Goal: Find specific page/section: Find specific page/section

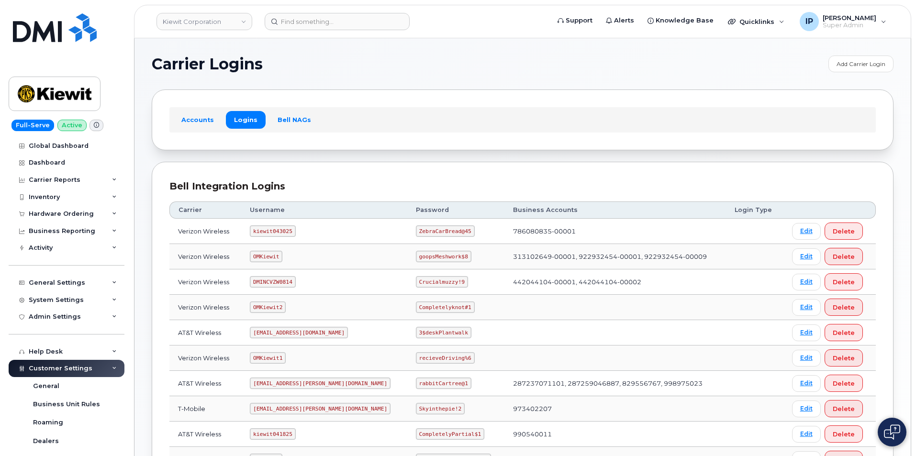
scroll to position [144, 0]
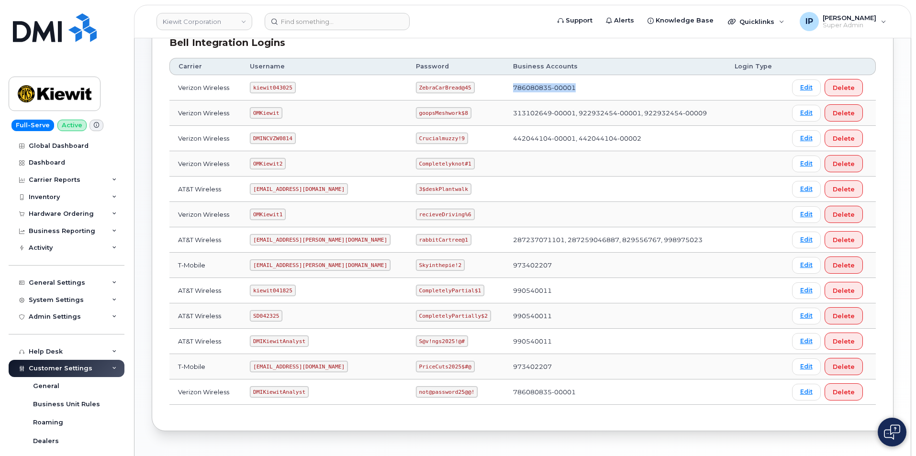
drag, startPoint x: 468, startPoint y: 86, endPoint x: 570, endPoint y: 94, distance: 101.8
click at [570, 100] on tr "Verizon Wireless kiewit043025 ZebraCarBread@45 786080835-00001 Edit Delete" at bounding box center [522, 112] width 706 height 25
click at [214, 18] on link "Kiewit Corporation" at bounding box center [204, 21] width 96 height 17
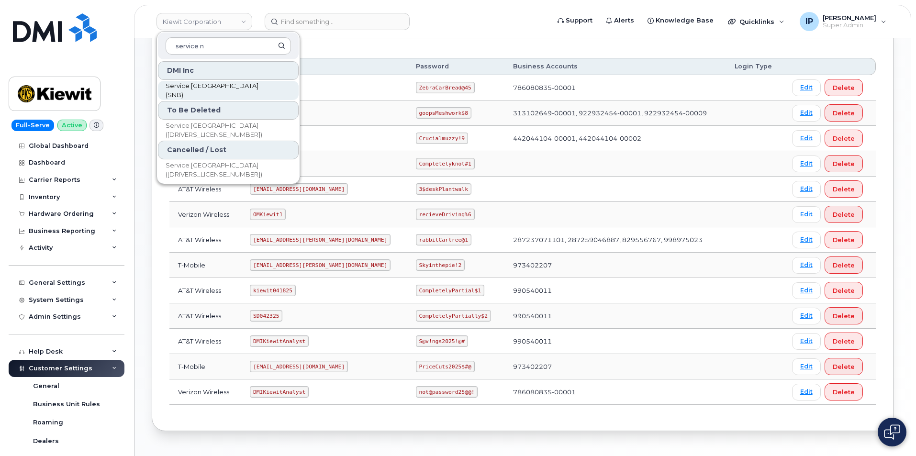
type input "service n"
click at [243, 88] on span "Service New Brunswick (SNB)" at bounding box center [221, 90] width 110 height 19
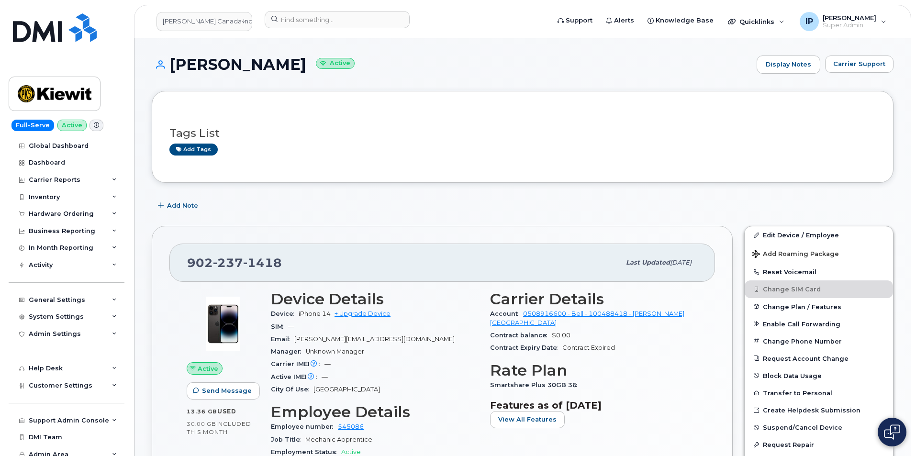
click at [867, 73] on div "Carrier Support" at bounding box center [859, 65] width 68 height 18
click at [867, 66] on span "Carrier Support" at bounding box center [859, 63] width 52 height 9
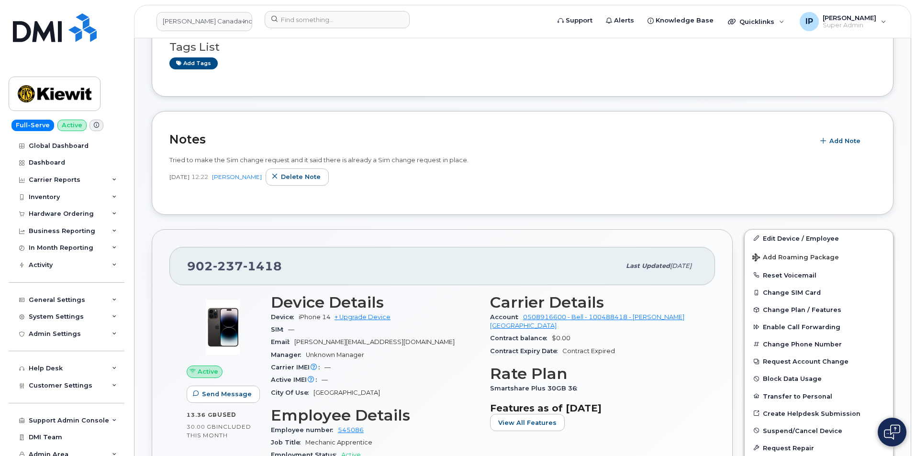
scroll to position [96, 0]
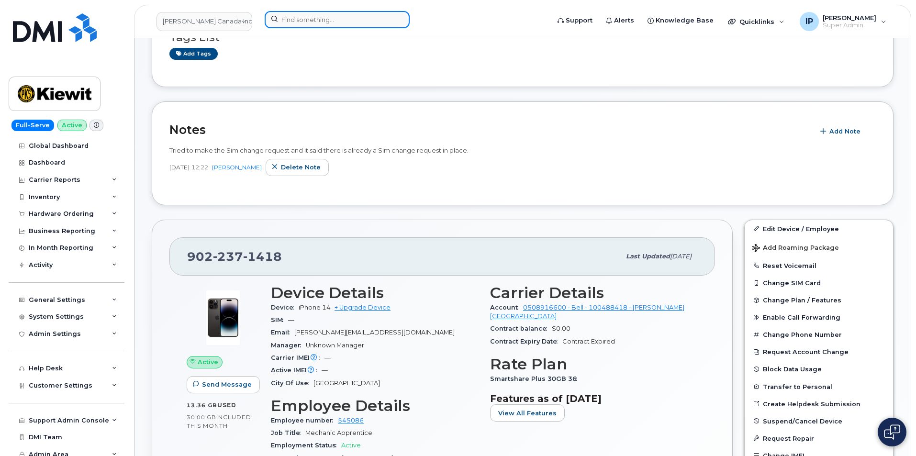
click at [317, 18] on input at bounding box center [337, 19] width 145 height 17
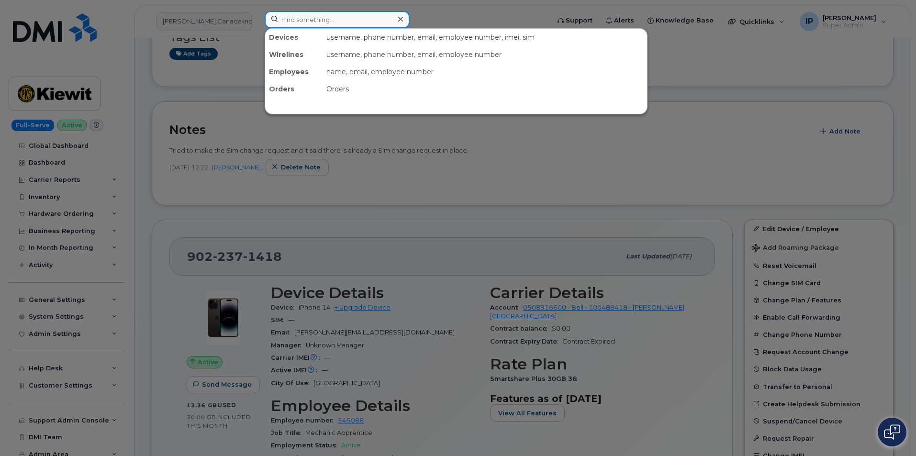
paste input "298434"
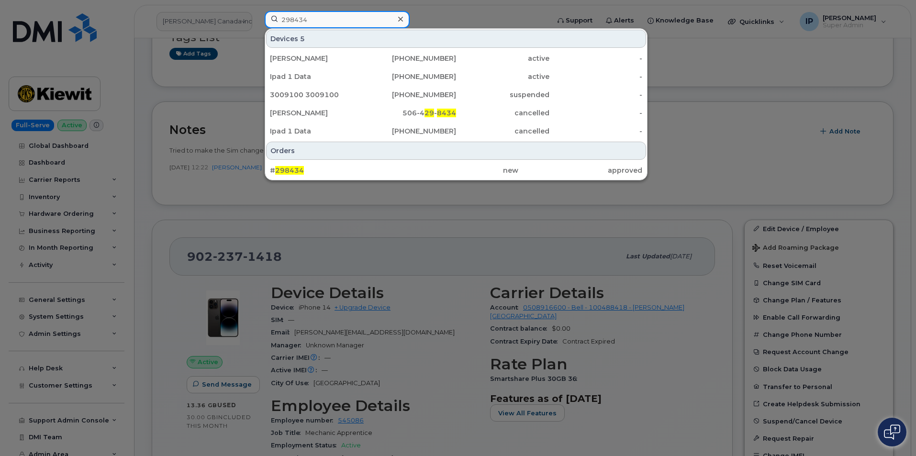
type input "298434"
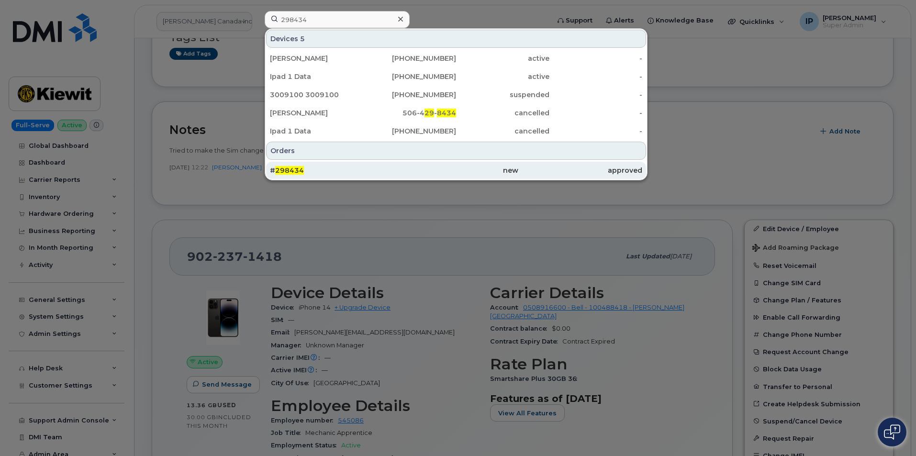
click at [303, 173] on div "# 298434" at bounding box center [332, 171] width 124 height 10
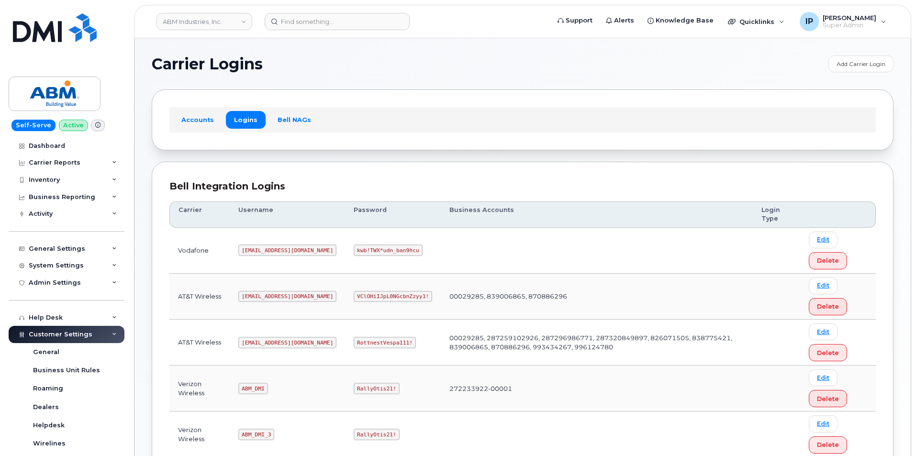
scroll to position [144, 0]
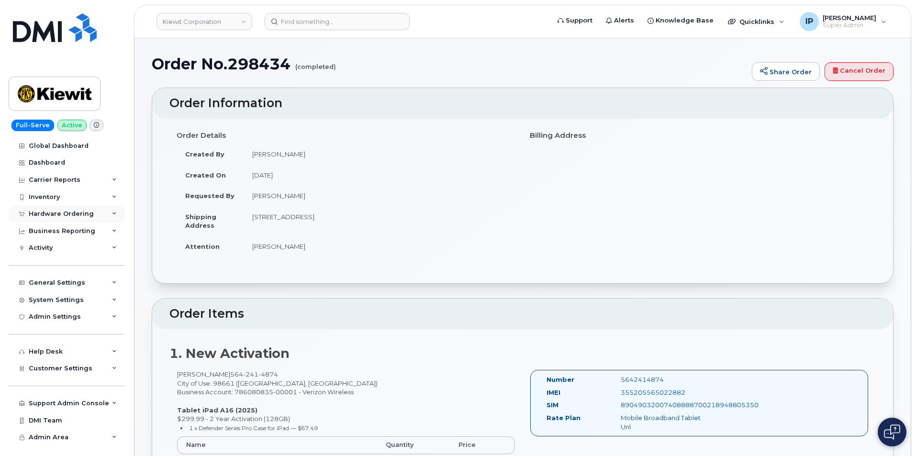
click at [67, 218] on div "Hardware Ordering" at bounding box center [67, 213] width 116 height 17
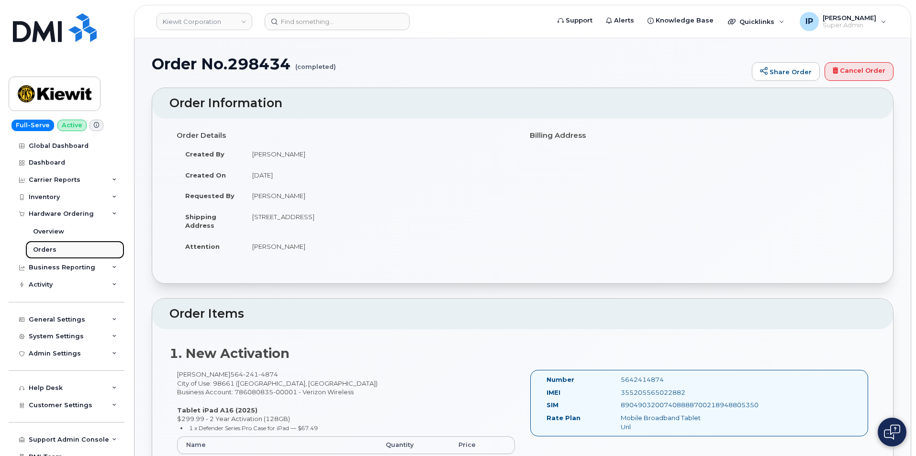
click at [53, 243] on link "Orders" at bounding box center [74, 250] width 99 height 18
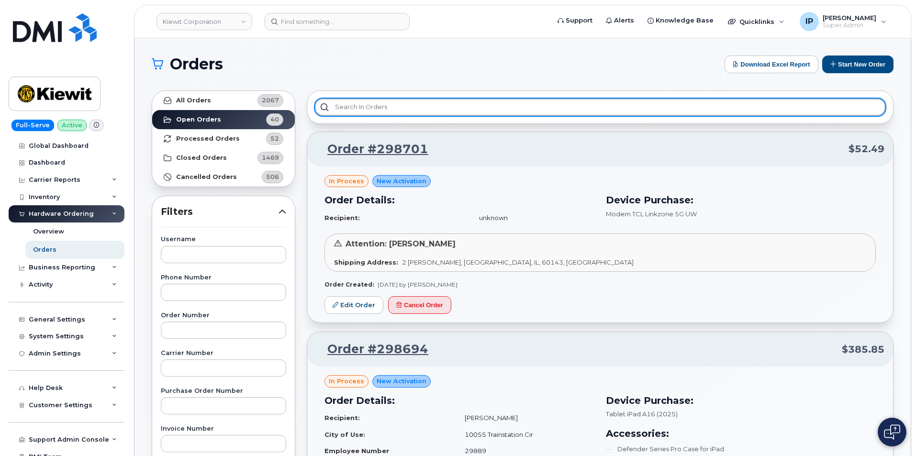
click at [360, 105] on input "text" at bounding box center [600, 107] width 570 height 17
paste input "298434"
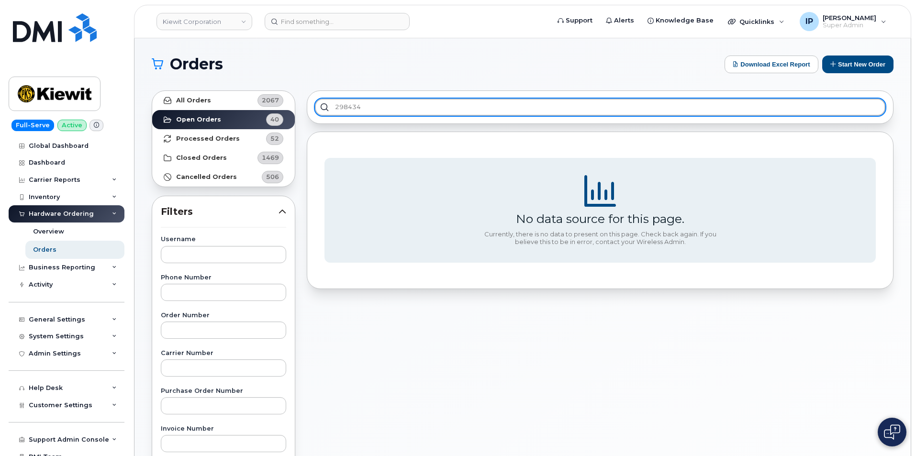
type input "298434"
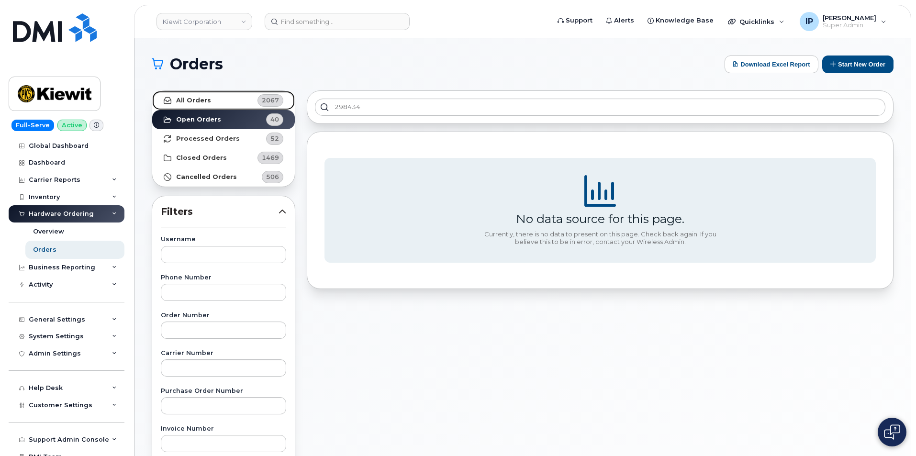
click at [241, 95] on link "All Orders 2067" at bounding box center [223, 100] width 143 height 19
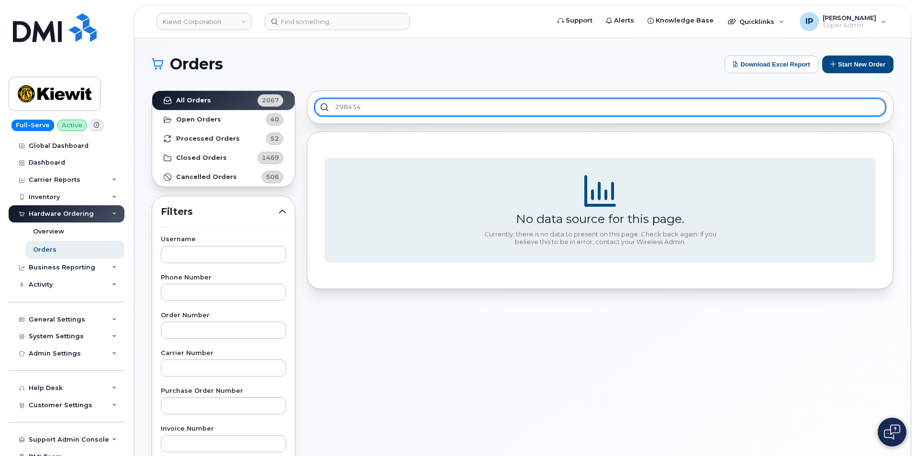
click at [414, 110] on input "298434" at bounding box center [600, 107] width 570 height 17
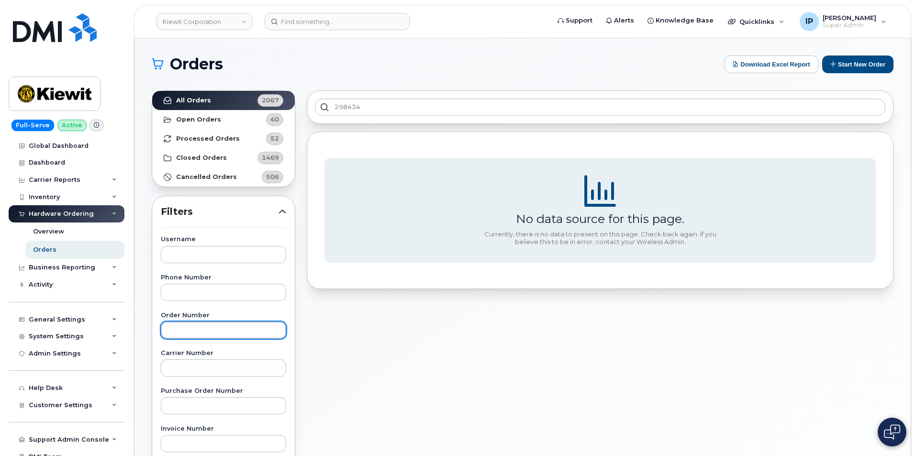
click at [205, 330] on input "text" at bounding box center [223, 330] width 125 height 17
paste input "298434"
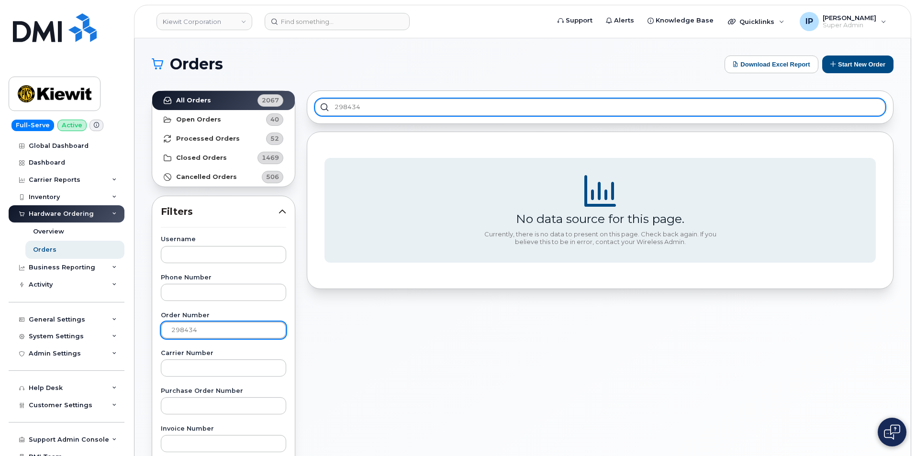
type input "298434"
drag, startPoint x: 379, startPoint y: 106, endPoint x: 90, endPoint y: 129, distance: 289.4
click at [134, 128] on div "Kiewit Corporation Support Alerts Knowledge Base Quicklinks Suspend / Cancel De…" at bounding box center [522, 403] width 776 height 730
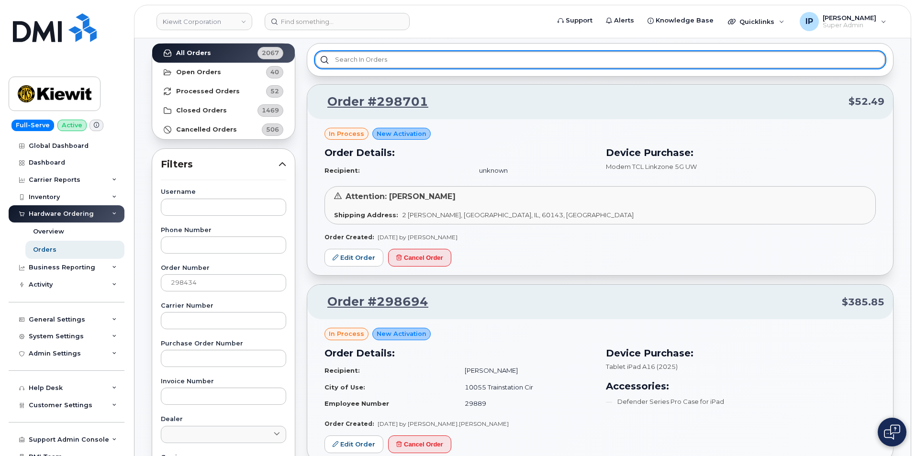
scroll to position [48, 0]
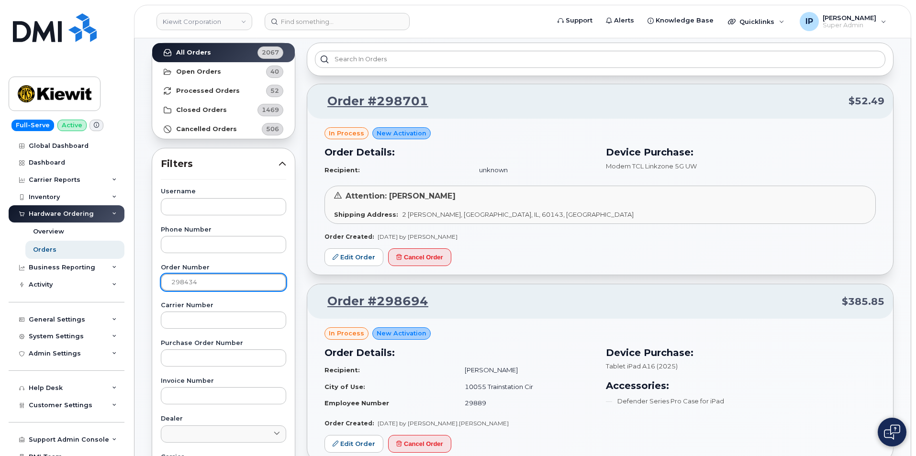
click at [225, 282] on input "298434" at bounding box center [223, 282] width 125 height 17
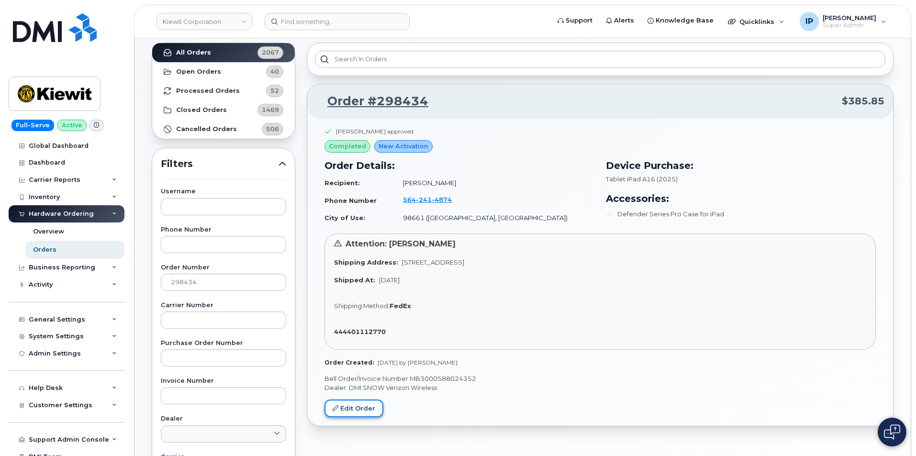
click at [355, 404] on link "Edit Order" at bounding box center [353, 409] width 59 height 18
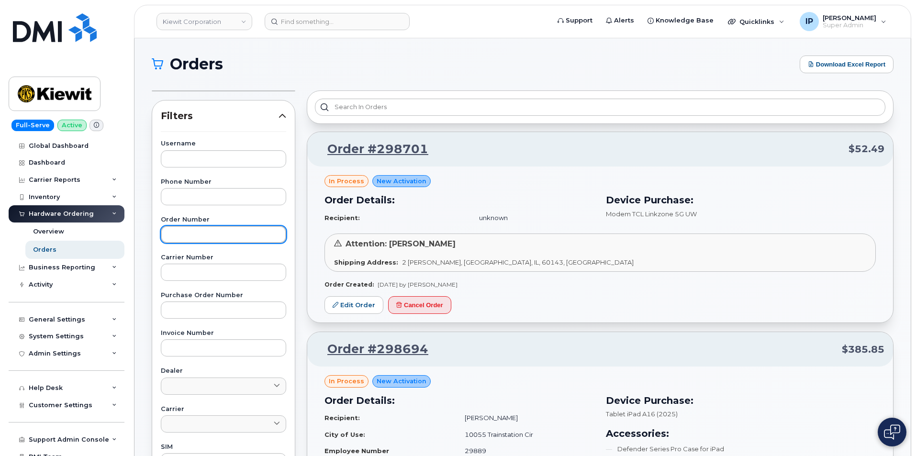
drag, startPoint x: 238, startPoint y: 235, endPoint x: 244, endPoint y: 234, distance: 5.3
click at [239, 235] on input "text" at bounding box center [223, 234] width 125 height 17
paste input "298434"
type input "298434"
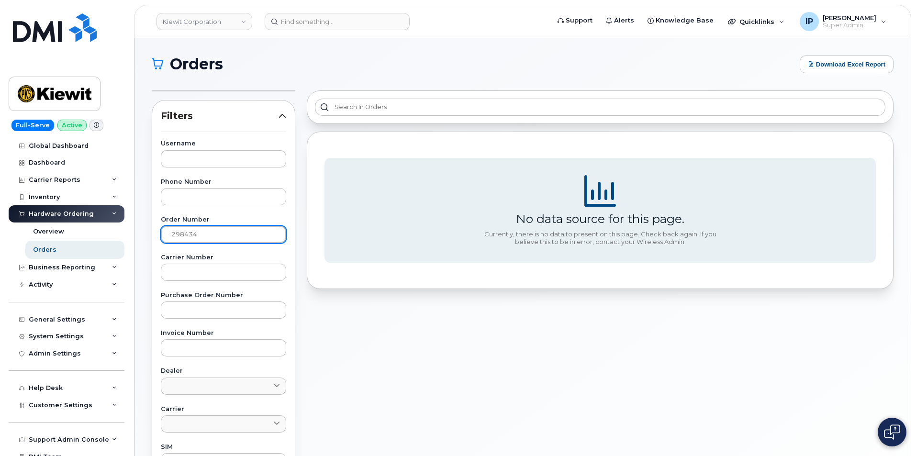
click at [173, 238] on input "298434" at bounding box center [223, 234] width 125 height 17
click at [234, 240] on input "298434" at bounding box center [223, 234] width 125 height 17
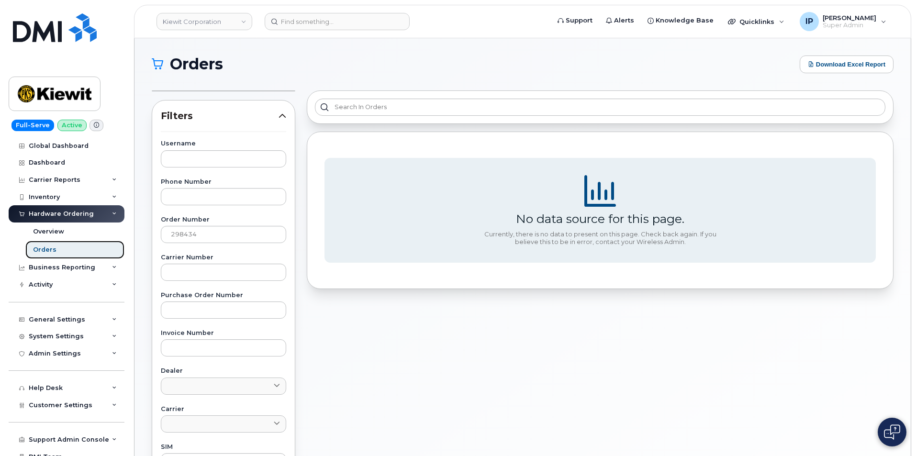
click at [56, 249] on link "Orders" at bounding box center [74, 250] width 99 height 18
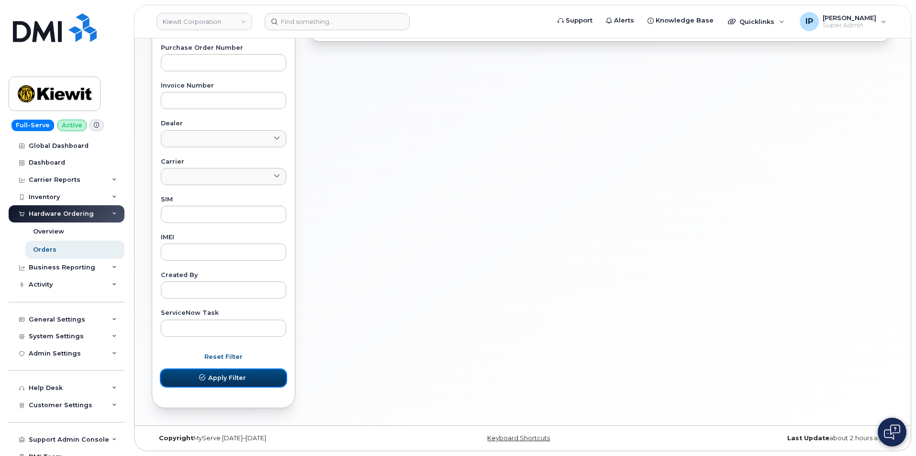
click at [251, 386] on button "Apply Filter" at bounding box center [223, 377] width 125 height 17
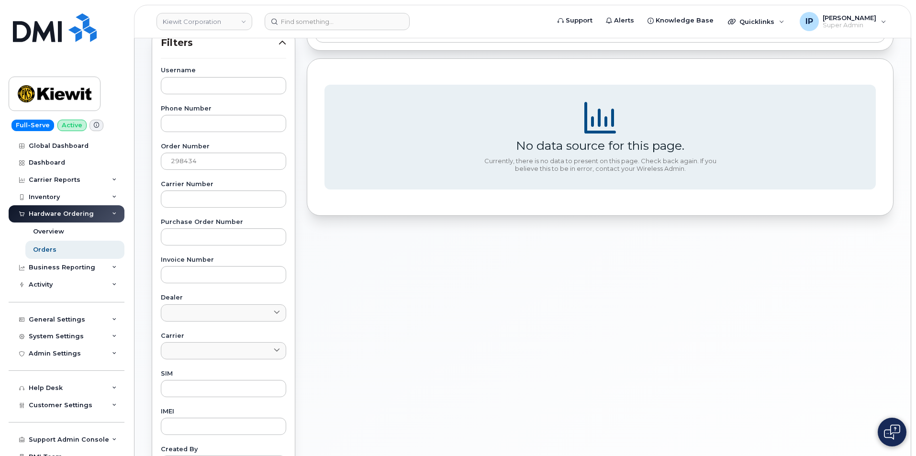
scroll to position [56, 0]
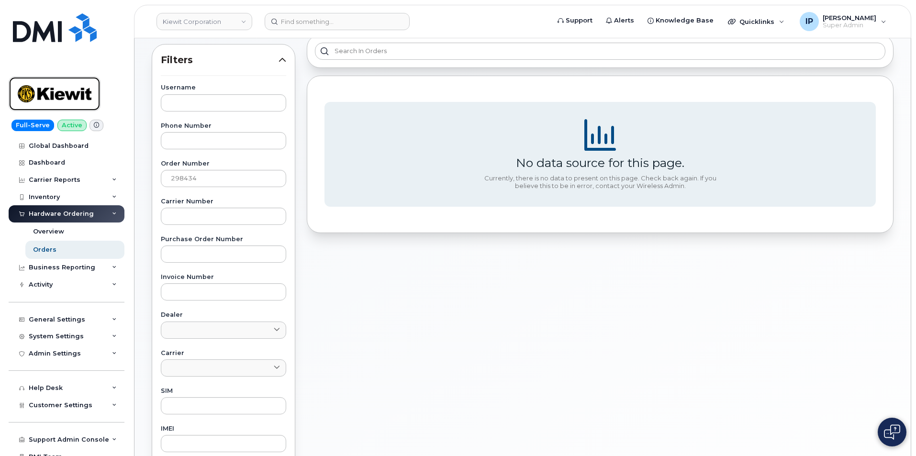
click at [70, 93] on img at bounding box center [55, 94] width 74 height 28
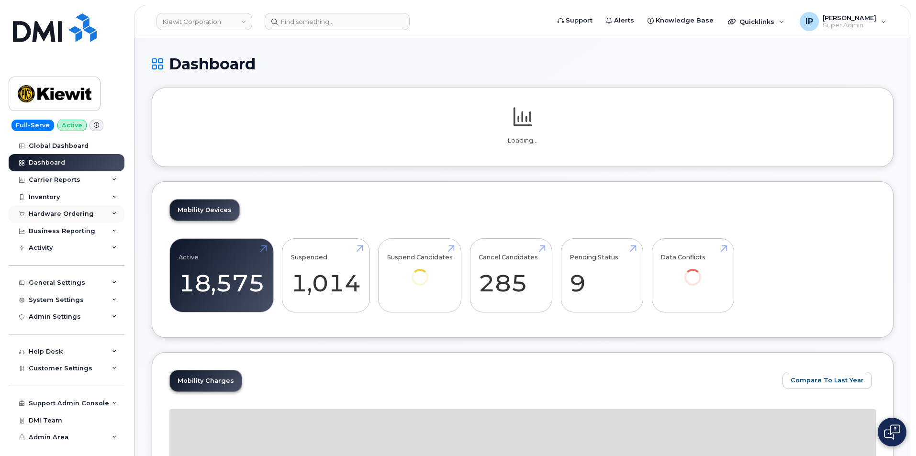
click at [56, 208] on div "Hardware Ordering" at bounding box center [67, 213] width 116 height 17
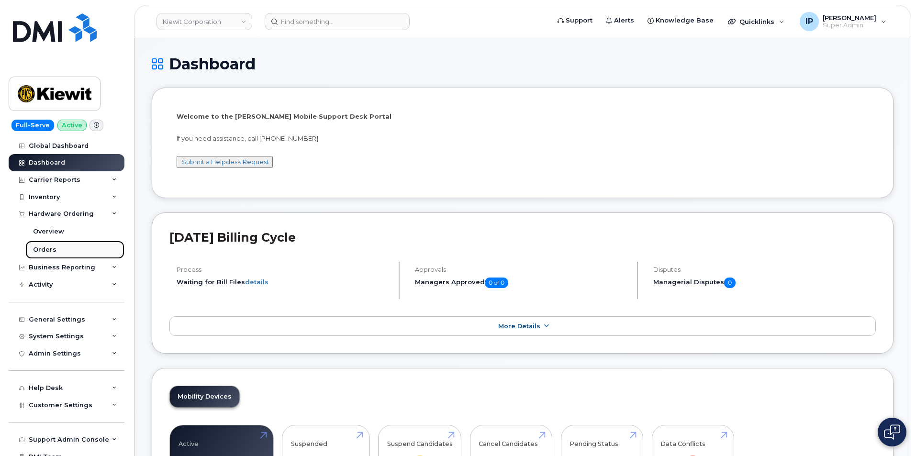
click at [33, 252] on div "Orders" at bounding box center [44, 249] width 23 height 9
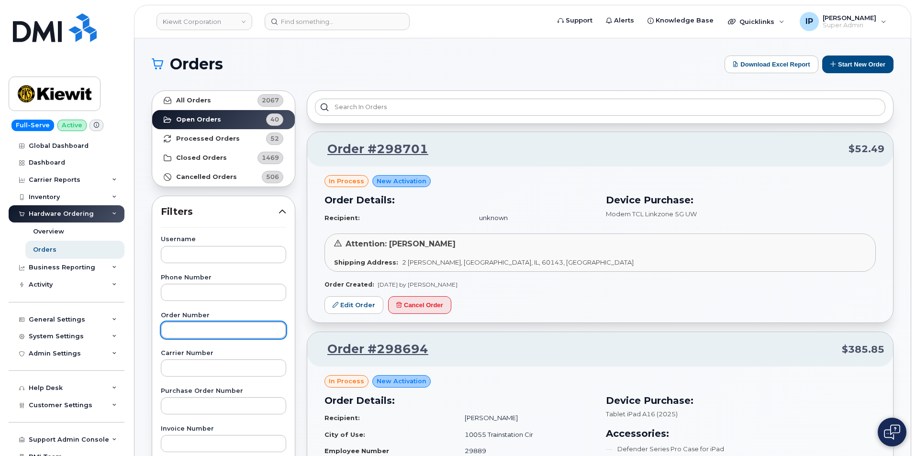
click at [204, 328] on input "text" at bounding box center [223, 330] width 125 height 17
paste input "298434"
type input "298434"
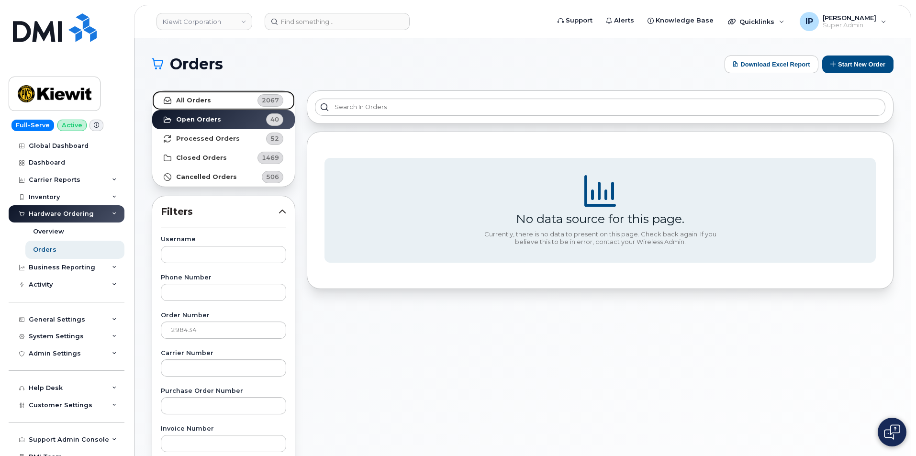
click at [222, 100] on link "All Orders 2067" at bounding box center [223, 100] width 143 height 19
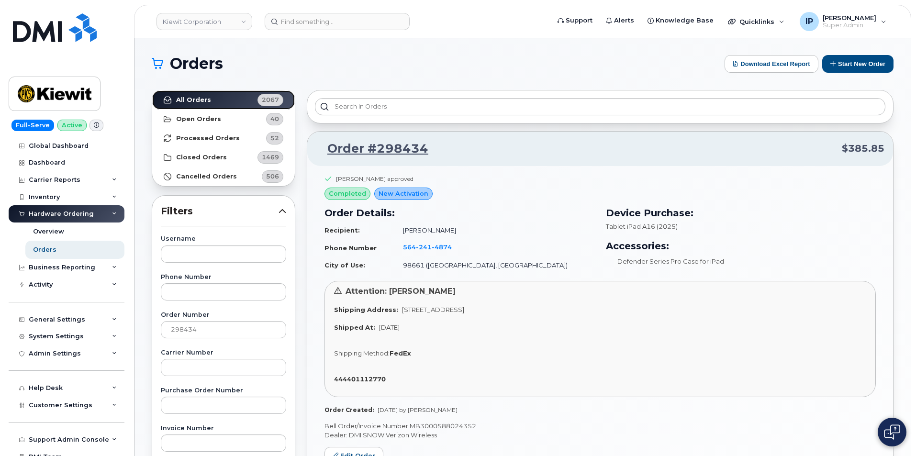
scroll to position [144, 0]
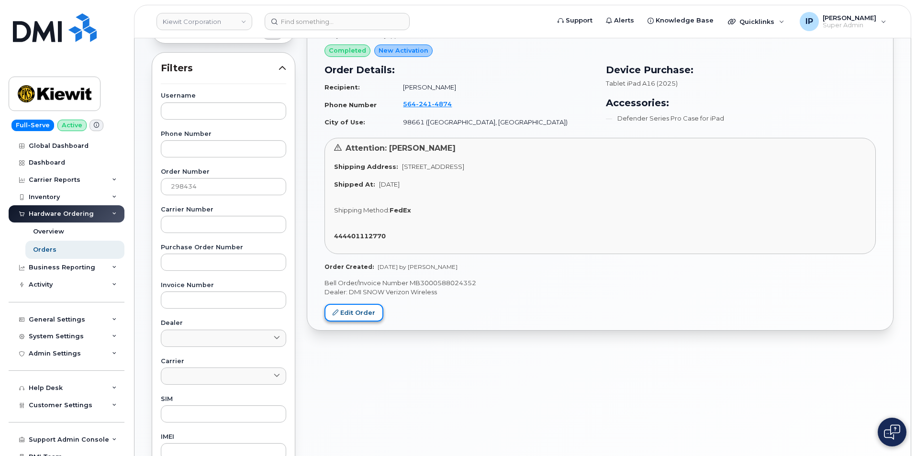
click at [353, 309] on link "Edit Order" at bounding box center [353, 313] width 59 height 18
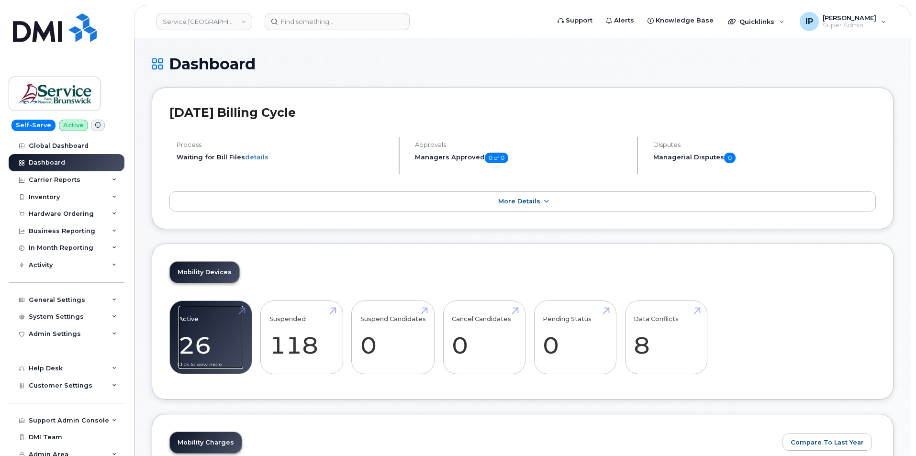
click at [198, 346] on link "Active 26" at bounding box center [210, 337] width 65 height 63
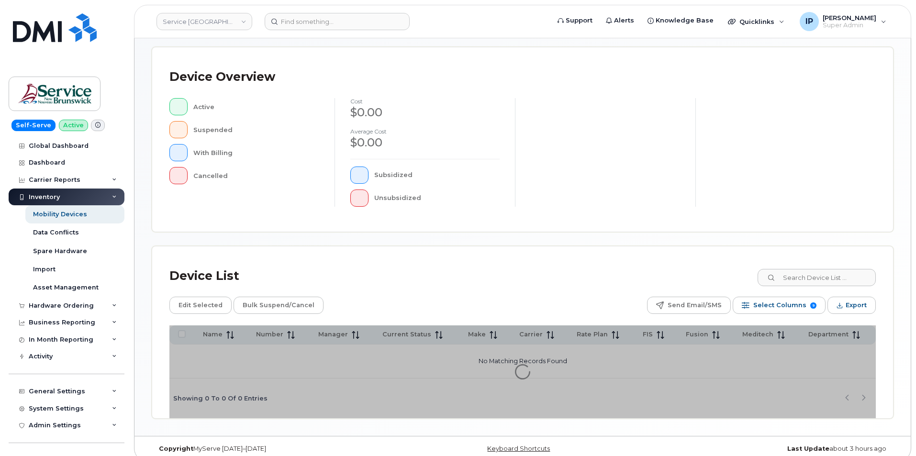
scroll to position [202, 0]
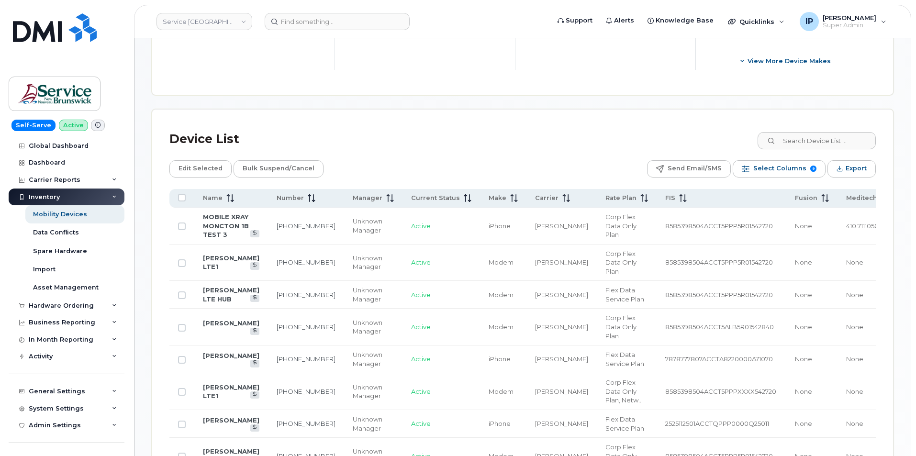
scroll to position [393, 0]
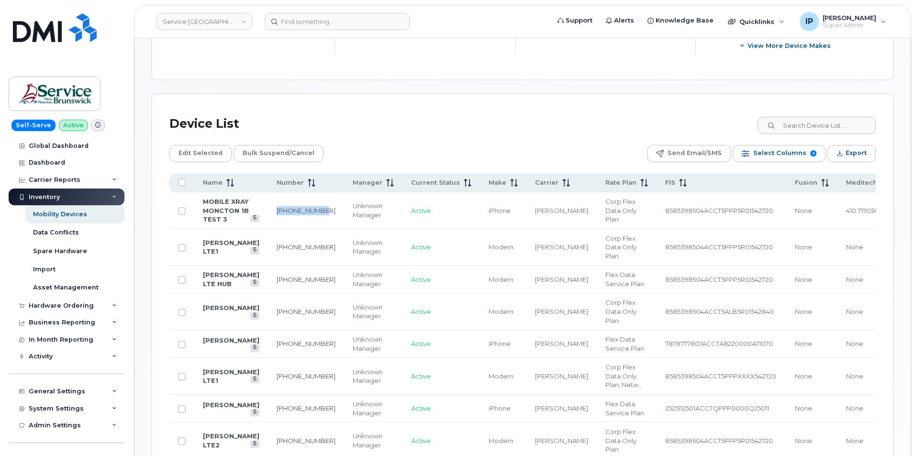
drag, startPoint x: 289, startPoint y: 211, endPoint x: 268, endPoint y: 207, distance: 20.7
click at [268, 207] on td "428-880-2563" at bounding box center [306, 210] width 76 height 37
copy link "428-880-2563"
click at [319, 25] on input at bounding box center [337, 21] width 145 height 17
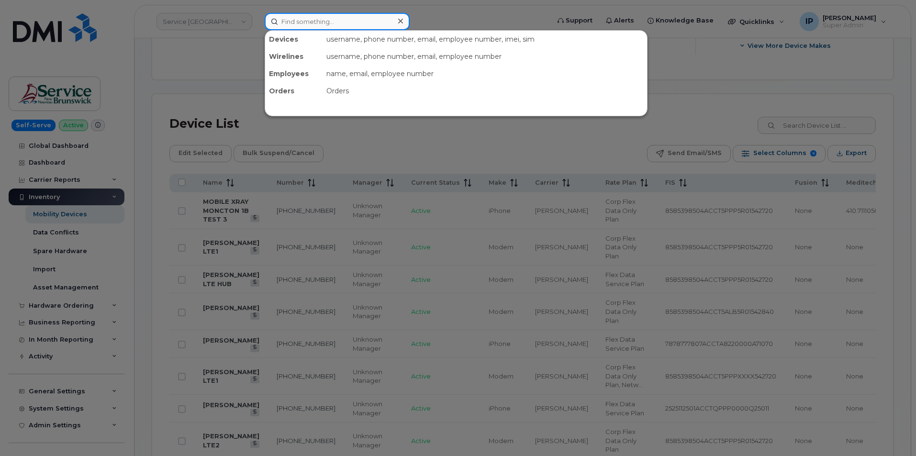
paste input "428-880-2563"
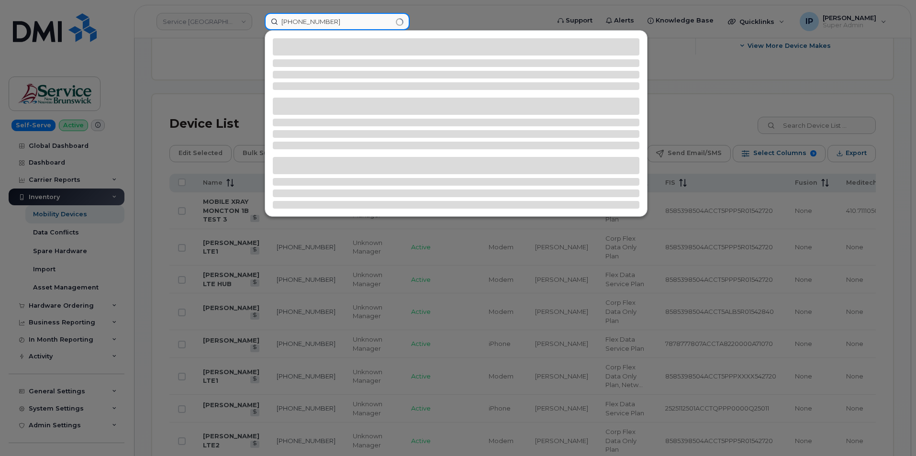
type input "428-880-2563"
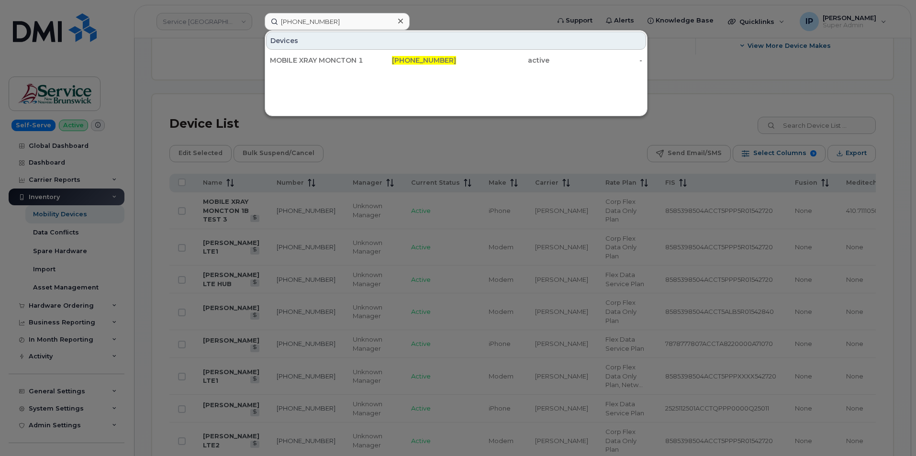
drag, startPoint x: 313, startPoint y: 61, endPoint x: 336, endPoint y: 51, distance: 25.1
click at [313, 61] on div "MOBILE XRAY MONCTON 1B TEST 3" at bounding box center [316, 61] width 93 height 10
